Goal: Find contact information: Find contact information

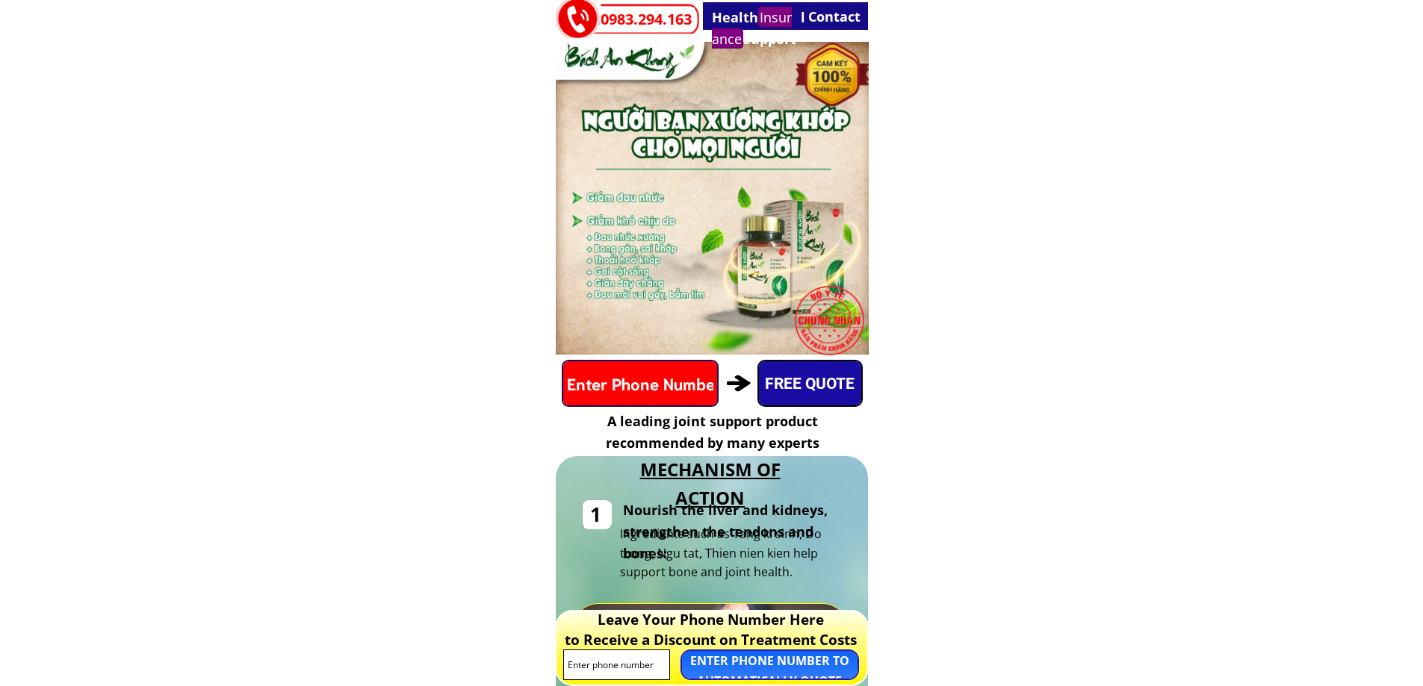
scroll to position [373, 0]
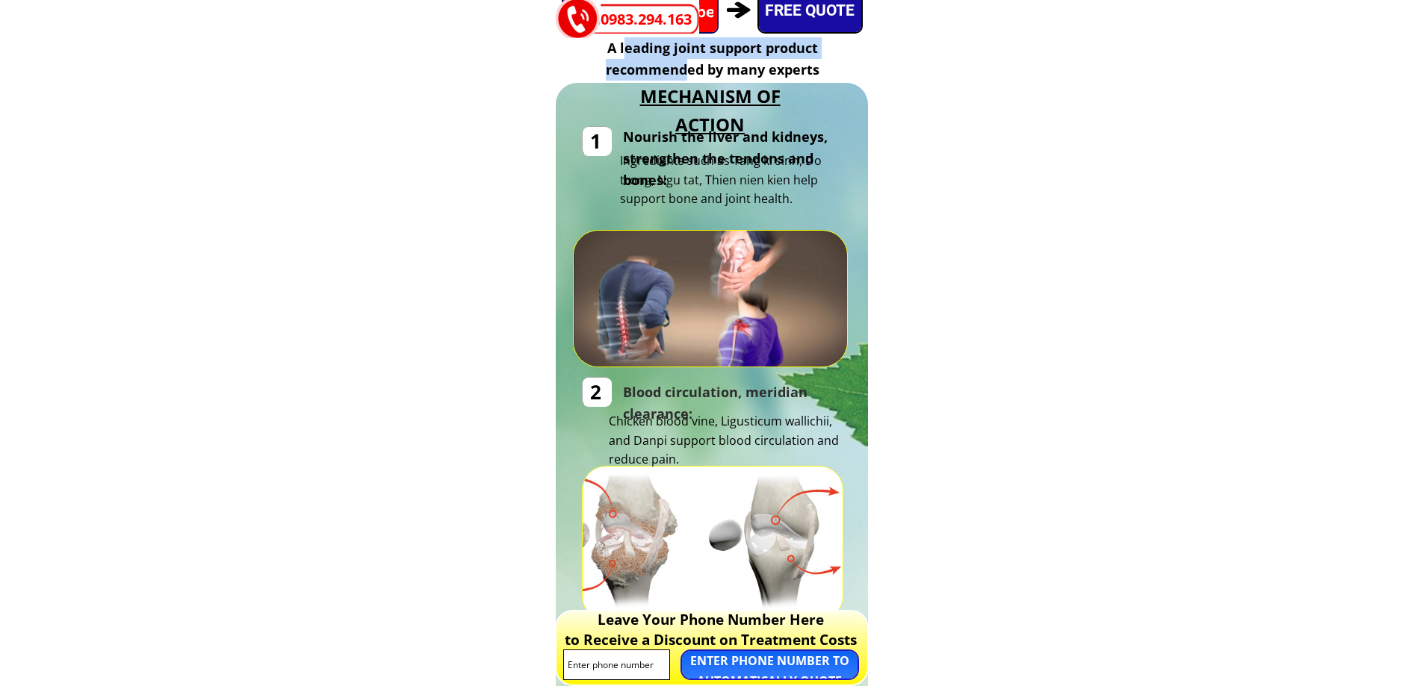
drag, startPoint x: 624, startPoint y: 49, endPoint x: 688, endPoint y: 71, distance: 67.3
click at [688, 71] on font "A leading joint support product recommended by many experts" at bounding box center [713, 59] width 214 height 40
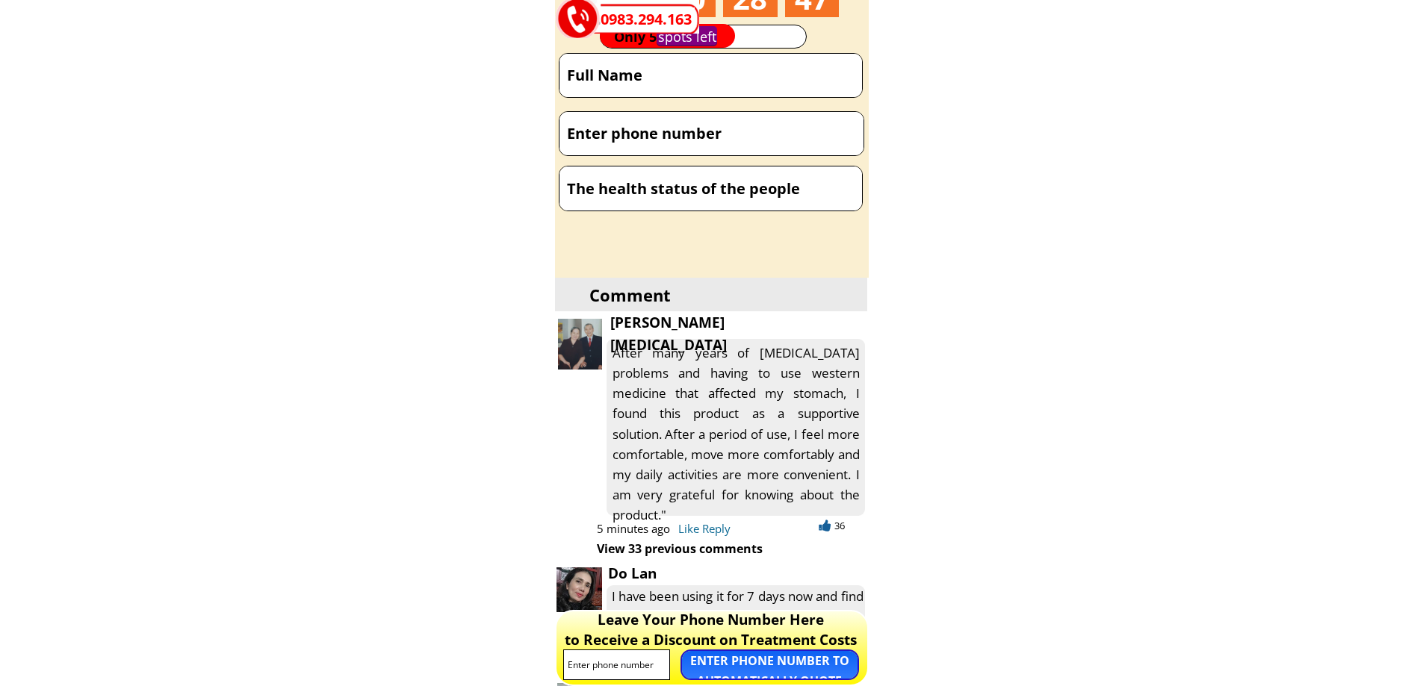
scroll to position [8290, 0]
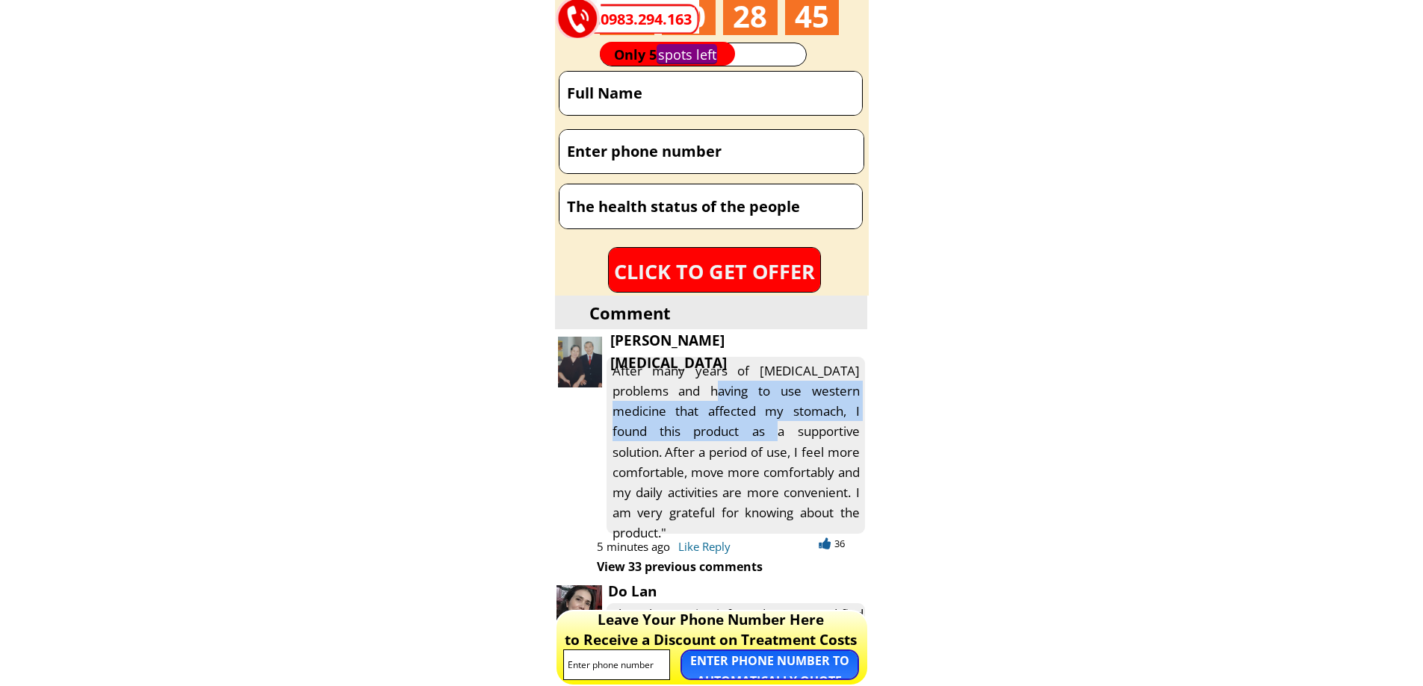
drag, startPoint x: 689, startPoint y: 387, endPoint x: 742, endPoint y: 433, distance: 71.0
click at [742, 433] on font "After many years of gout problems and having to use western medicine that affec…" at bounding box center [735, 452] width 247 height 180
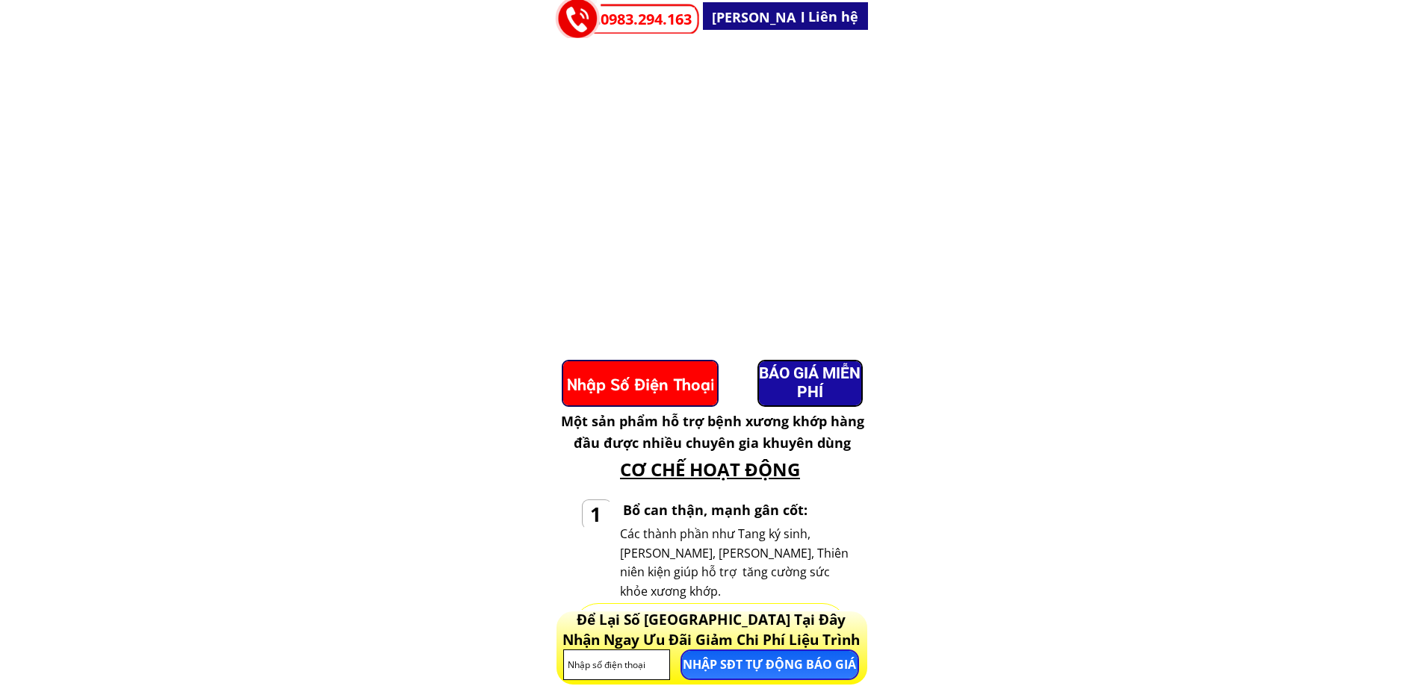
scroll to position [7991, 0]
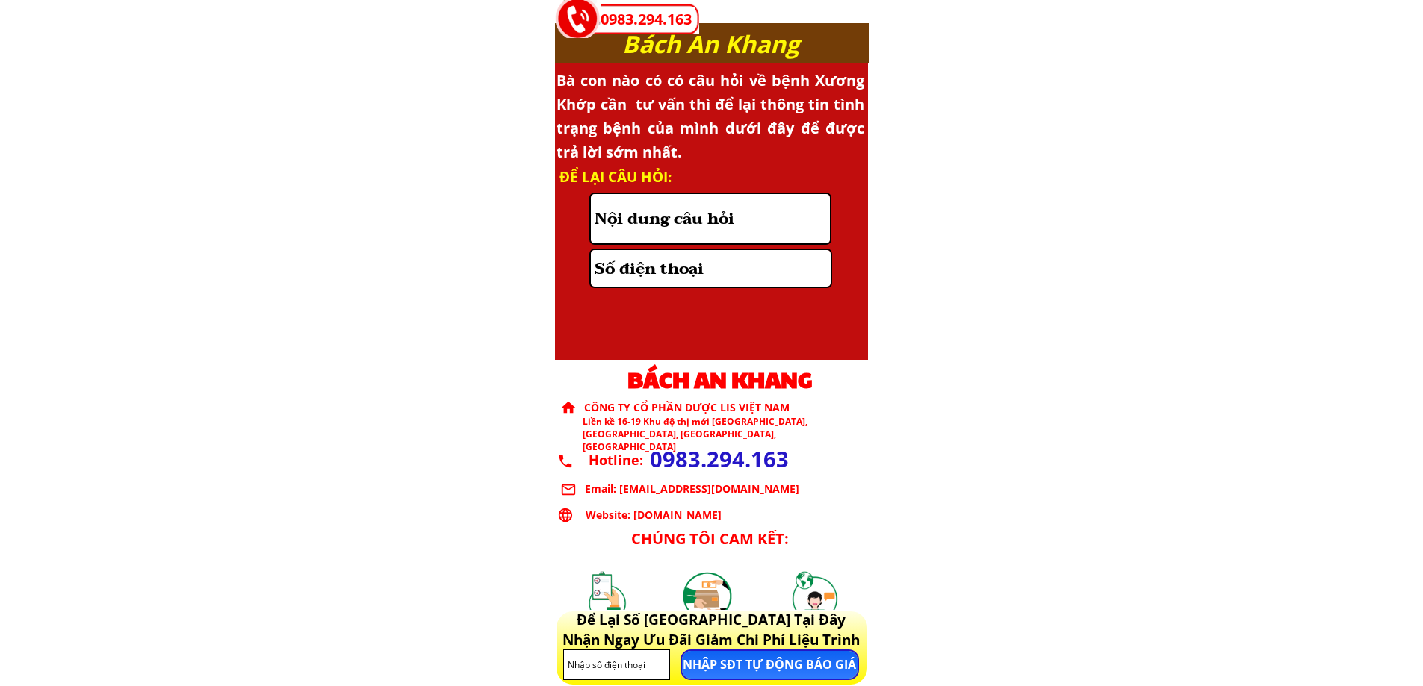
scroll to position [9995, 0]
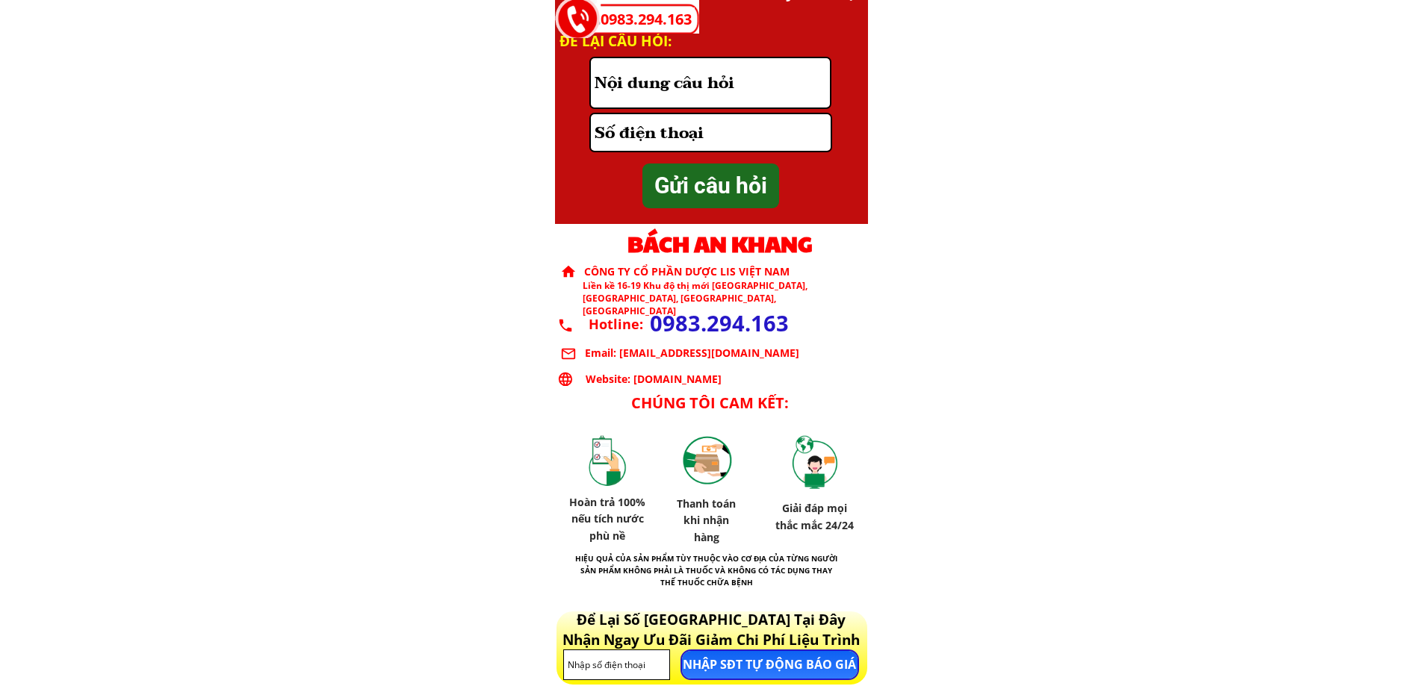
click at [685, 323] on h3 "0983.294.163" at bounding box center [724, 323] width 149 height 34
